Goal: Task Accomplishment & Management: Complete application form

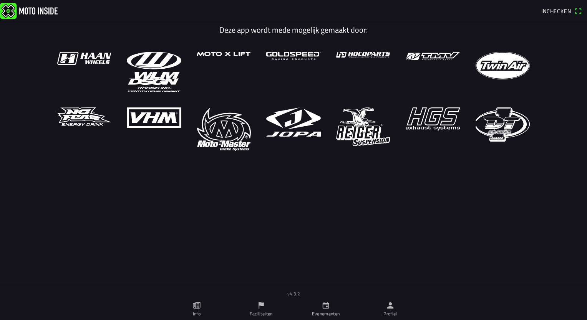
click at [328, 310] on link "Evenementen" at bounding box center [326, 310] width 65 height 22
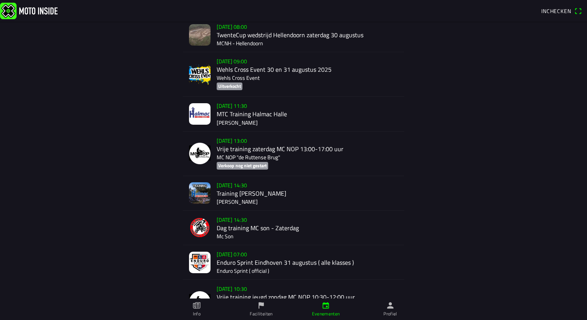
scroll to position [269, 0]
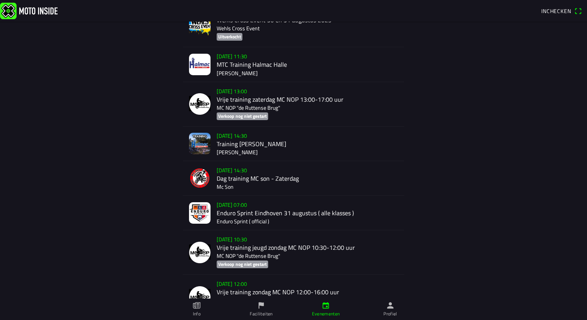
click at [249, 214] on div "[DATE] 07:00 Enduro Sprint Eindhoven [DATE] ( alle klasses ) Enduro Sprint ( of…" at bounding box center [307, 213] width 181 height 34
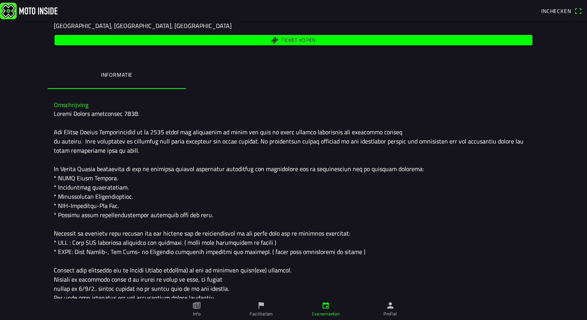
scroll to position [154, 0]
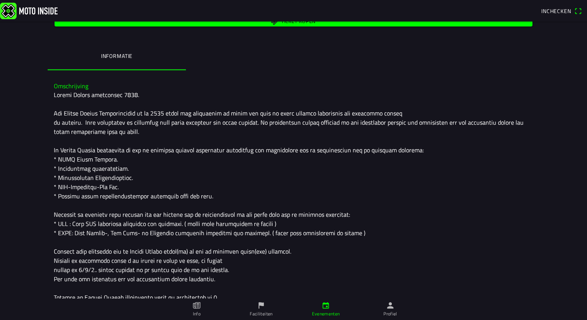
click at [257, 311] on ion-label "Faciliteiten" at bounding box center [261, 314] width 23 height 7
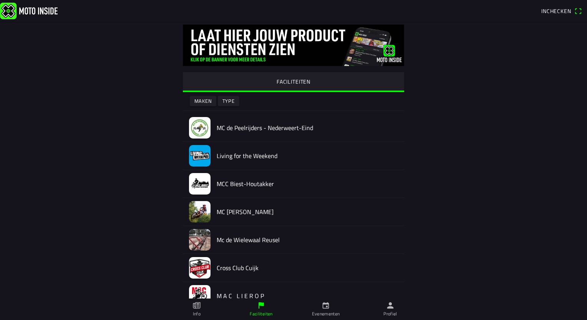
click at [327, 310] on link "Evenementen" at bounding box center [326, 310] width 65 height 22
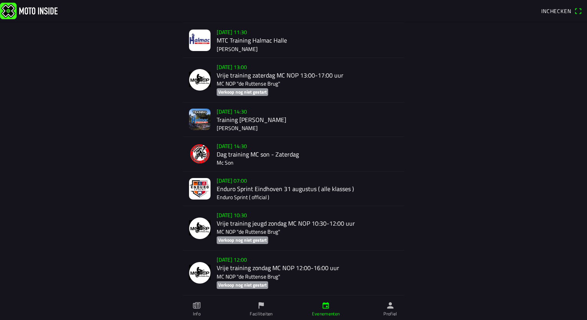
scroll to position [269, 0]
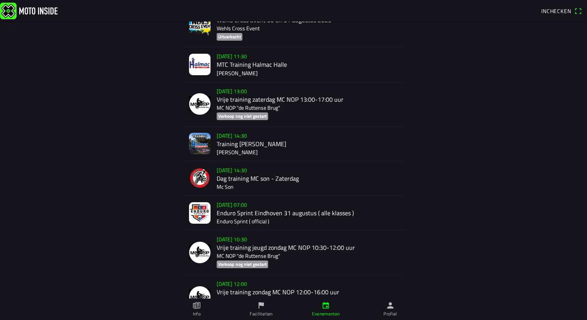
click at [197, 213] on img at bounding box center [200, 213] width 22 height 22
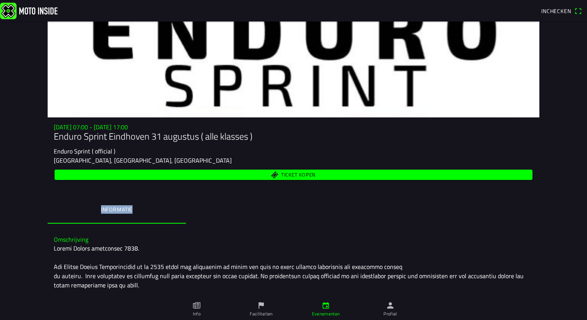
click at [197, 213] on ion-segment "Informatie" at bounding box center [294, 210] width 492 height 27
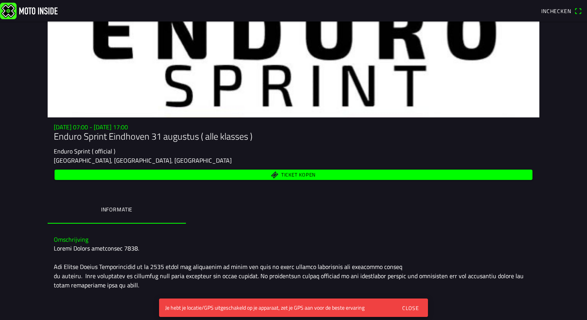
drag, startPoint x: 388, startPoint y: 175, endPoint x: 437, endPoint y: 228, distance: 72.0
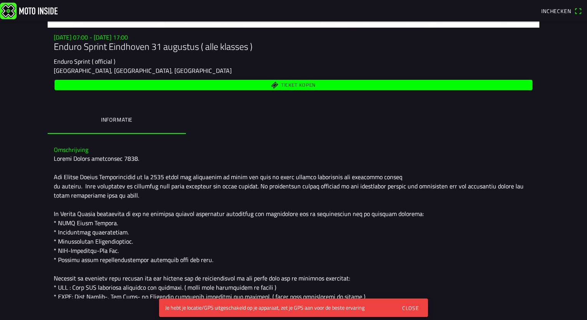
scroll to position [115, 0]
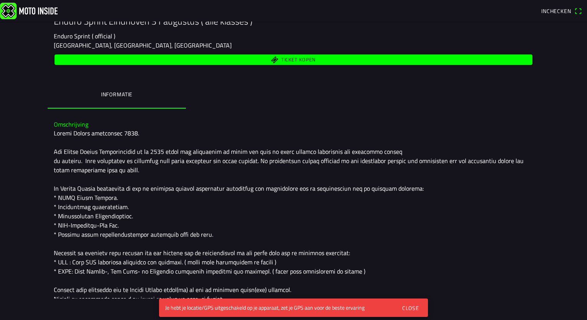
click at [414, 308] on div "Close" at bounding box center [410, 308] width 17 height 8
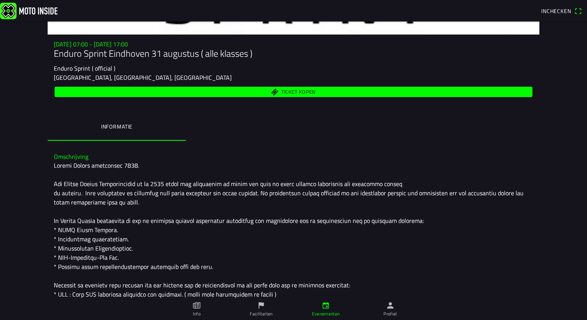
scroll to position [104, 0]
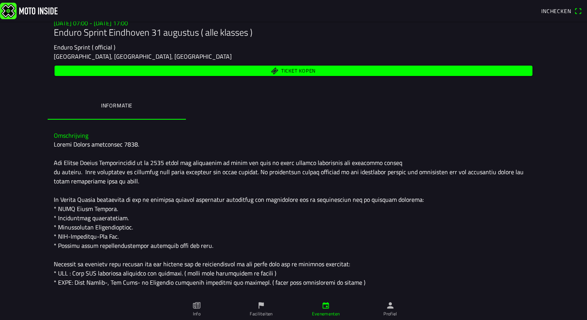
click at [113, 107] on ion-label "Informatie" at bounding box center [117, 105] width 32 height 8
click at [512, 71] on span "Ticket kopen" at bounding box center [293, 71] width 469 height 10
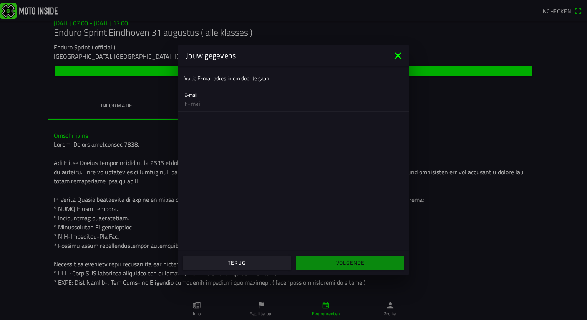
click at [398, 57] on icon "close" at bounding box center [398, 56] width 12 height 12
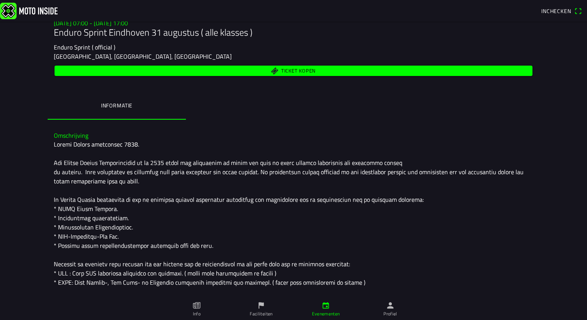
click at [264, 310] on icon "flag" at bounding box center [261, 306] width 8 height 8
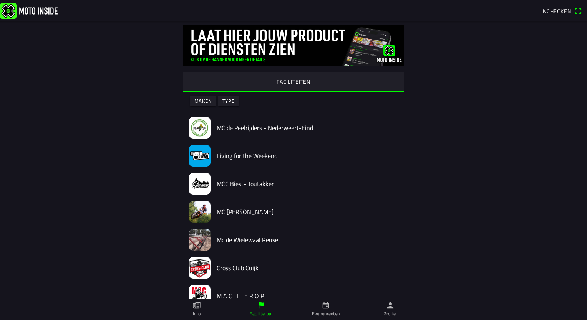
click at [324, 310] on link "Evenementen" at bounding box center [326, 310] width 65 height 22
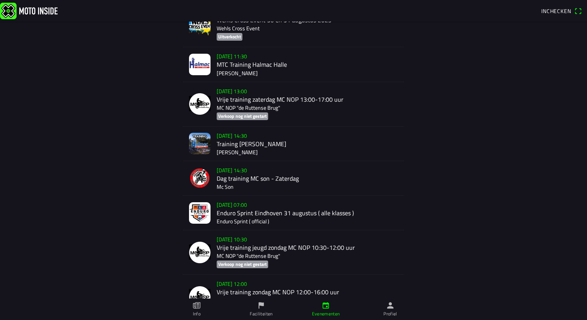
scroll to position [307, 0]
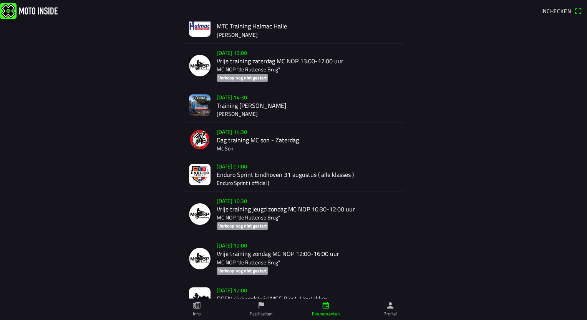
click at [201, 179] on img at bounding box center [200, 175] width 22 height 22
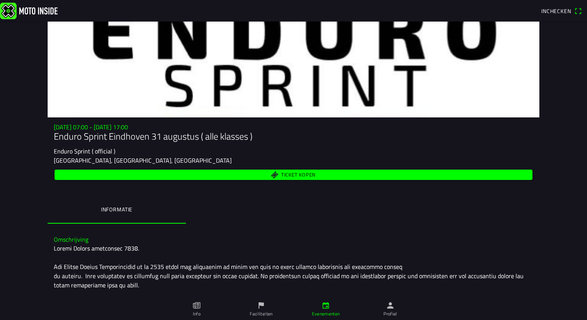
click at [201, 179] on div "[DATE] 07:00 - [DATE] 17:00 Enduro Sprint Eindhoven [DATE] ( alle klasses ) End…" at bounding box center [294, 153] width 492 height 58
click at [564, 9] on span "Inchecken" at bounding box center [556, 11] width 30 height 8
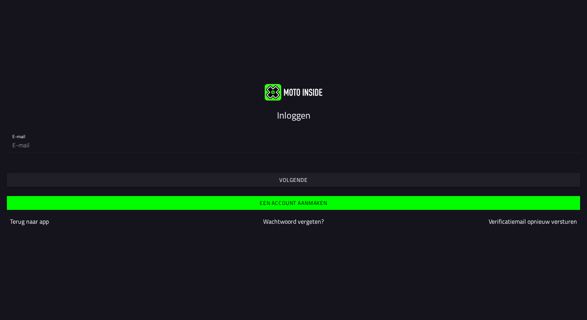
click at [114, 162] on div "Volgende" at bounding box center [293, 173] width 587 height 28
click at [122, 179] on span "Volgende" at bounding box center [293, 180] width 561 height 14
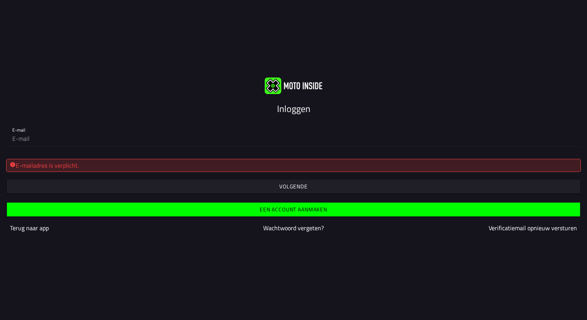
click at [111, 166] on div "E-mailadres is verplicht." at bounding box center [294, 165] width 568 height 9
click at [18, 137] on input "email" at bounding box center [293, 138] width 562 height 15
type input "[EMAIL_ADDRESS][DOMAIN_NAME]"
click at [0, 0] on slot "Volgende" at bounding box center [0, 0] width 0 height 0
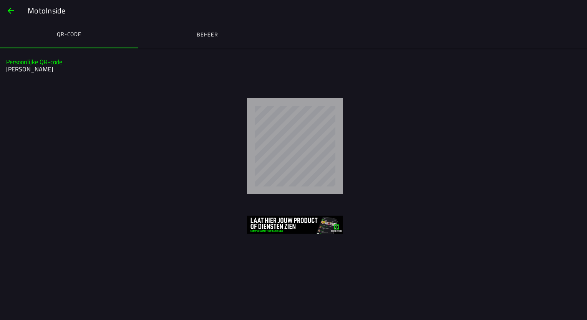
click at [212, 34] on ion-label "Beheer" at bounding box center [208, 34] width 22 height 8
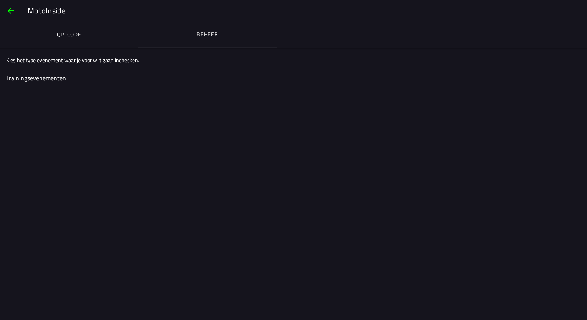
click at [42, 80] on ion-label "Trainingsevenementen" at bounding box center [293, 77] width 575 height 9
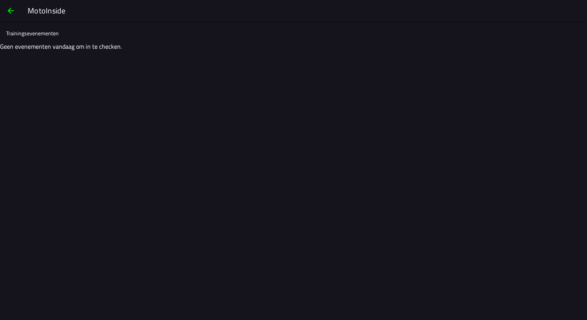
click at [11, 13] on span "button" at bounding box center [10, 11] width 9 height 18
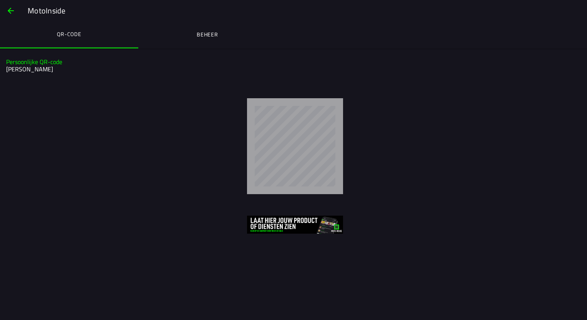
click at [11, 13] on span "button" at bounding box center [10, 11] width 9 height 18
